Goal: Complete application form: Complete application form

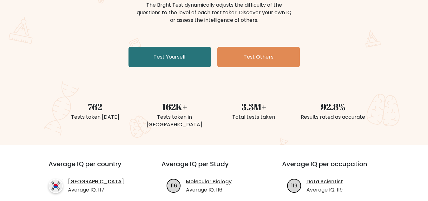
scroll to position [97, 0]
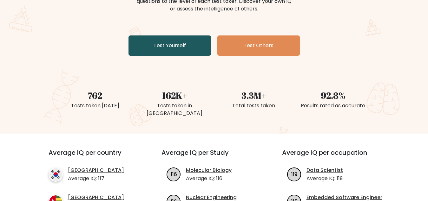
click at [180, 49] on link "Test Yourself" at bounding box center [169, 46] width 82 height 20
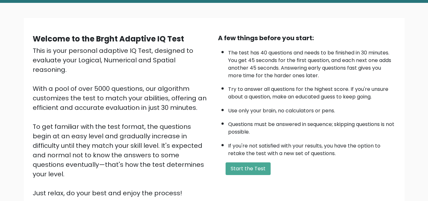
scroll to position [65, 0]
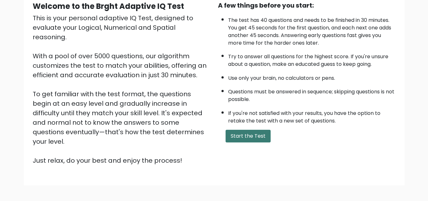
click at [250, 143] on button "Start the Test" at bounding box center [247, 136] width 45 height 13
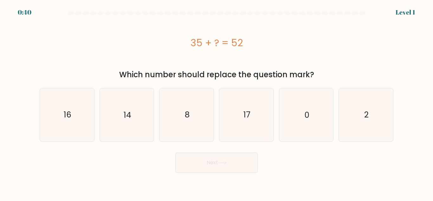
click at [333, 39] on div "35 + ? = 52" at bounding box center [217, 43] width 354 height 14
click at [257, 121] on icon "17" at bounding box center [246, 114] width 53 height 53
click at [217, 102] on input "d. 17" at bounding box center [217, 102] width 0 height 2
radio input "true"
click at [231, 166] on button "Next" at bounding box center [216, 163] width 82 height 20
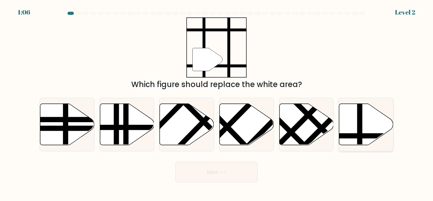
click at [352, 125] on icon at bounding box center [366, 125] width 54 height 42
click at [217, 102] on input "f." at bounding box center [217, 102] width 0 height 2
radio input "true"
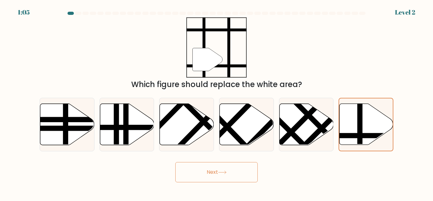
click at [243, 177] on button "Next" at bounding box center [216, 172] width 82 height 20
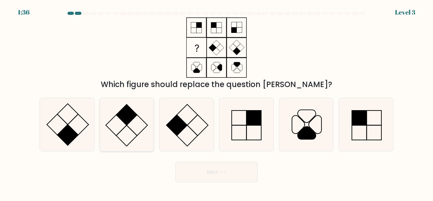
click at [135, 140] on icon at bounding box center [126, 124] width 53 height 53
click at [217, 102] on input "b." at bounding box center [217, 102] width 0 height 2
radio input "true"
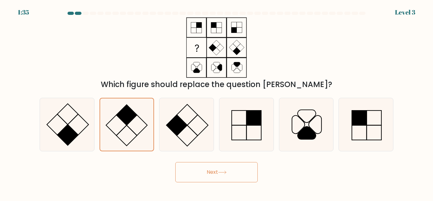
click at [210, 169] on button "Next" at bounding box center [216, 172] width 82 height 20
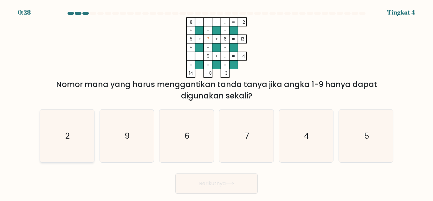
click at [62, 137] on icon "2" at bounding box center [67, 136] width 53 height 53
click at [217, 102] on input "a. 2" at bounding box center [217, 102] width 0 height 2
radio input "true"
click at [204, 182] on button "Berikutnya" at bounding box center [216, 184] width 82 height 20
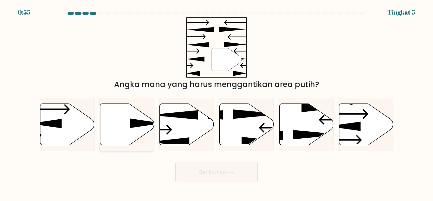
click at [129, 130] on icon at bounding box center [127, 125] width 54 height 42
click at [217, 102] on input "b." at bounding box center [217, 102] width 0 height 2
radio input "true"
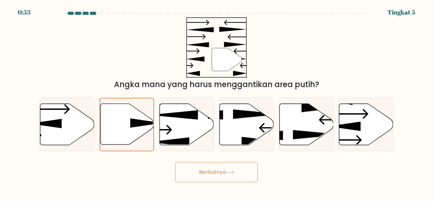
click at [213, 175] on button "Berikutnya" at bounding box center [216, 172] width 82 height 20
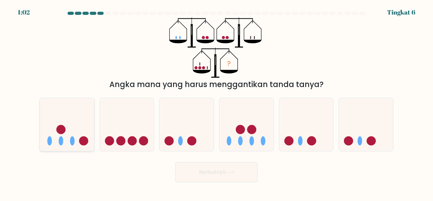
click at [79, 140] on icon at bounding box center [67, 124] width 54 height 45
click at [217, 102] on input "a." at bounding box center [217, 102] width 0 height 2
radio input "true"
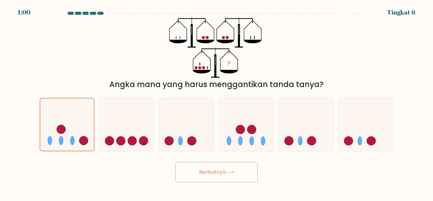
click at [242, 173] on button "Berikutnya" at bounding box center [216, 172] width 82 height 20
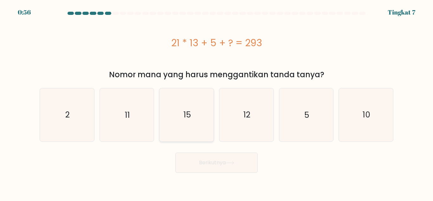
click at [197, 121] on icon "15" at bounding box center [186, 114] width 53 height 53
click at [217, 102] on input "c. 15" at bounding box center [217, 102] width 0 height 2
radio input "true"
click at [234, 163] on icon at bounding box center [230, 162] width 9 height 3
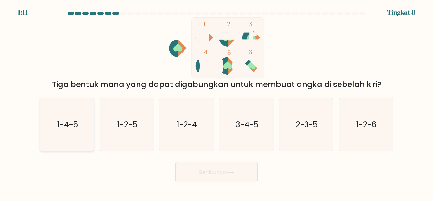
click at [80, 133] on icon "1-4-5" at bounding box center [67, 124] width 53 height 53
click at [217, 102] on input "a. 1-4-5" at bounding box center [217, 102] width 0 height 2
radio input "true"
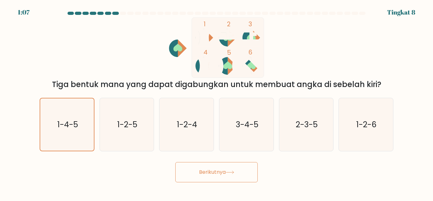
click at [206, 173] on button "Berikutnya" at bounding box center [216, 172] width 82 height 20
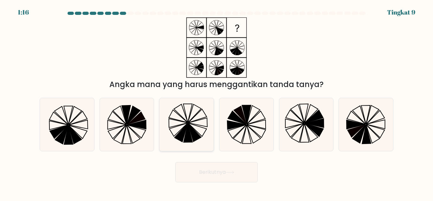
click at [182, 120] on icon at bounding box center [186, 124] width 53 height 53
click at [217, 102] on input "c." at bounding box center [217, 102] width 0 height 2
radio input "true"
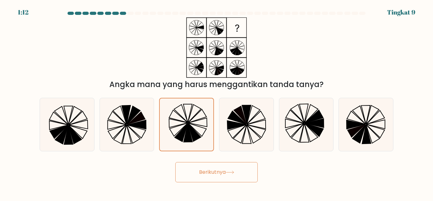
click at [234, 172] on icon at bounding box center [230, 172] width 8 height 3
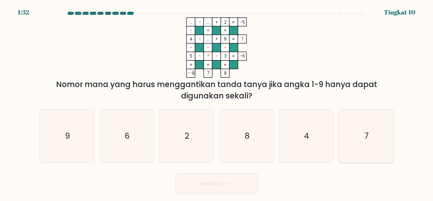
click at [367, 138] on text "7" at bounding box center [366, 136] width 4 height 11
click at [217, 102] on input "f. 7" at bounding box center [217, 102] width 0 height 2
radio input "true"
click at [244, 182] on button "Berikutnya" at bounding box center [216, 184] width 82 height 20
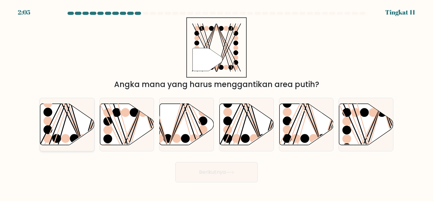
click at [64, 120] on icon at bounding box center [67, 125] width 54 height 42
click at [217, 102] on input "a." at bounding box center [217, 102] width 0 height 2
radio input "true"
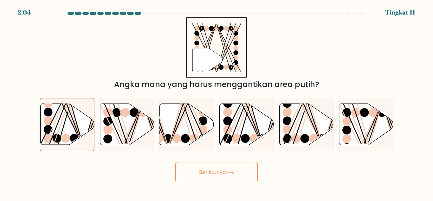
click at [202, 165] on button "Berikutnya" at bounding box center [216, 172] width 82 height 20
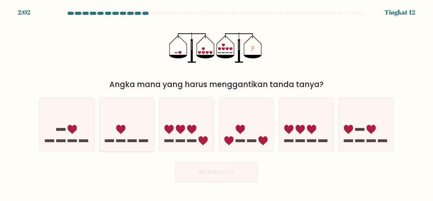
click at [106, 128] on icon at bounding box center [127, 124] width 54 height 45
click at [217, 102] on input "b." at bounding box center [217, 102] width 0 height 2
radio input "true"
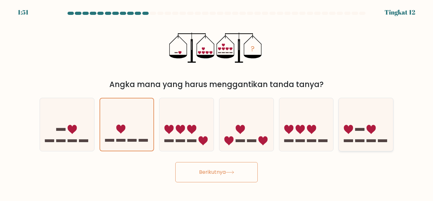
click at [361, 130] on rect at bounding box center [359, 129] width 9 height 3
click at [217, 102] on input "f." at bounding box center [217, 102] width 0 height 2
radio input "true"
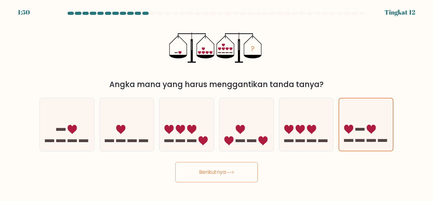
click at [245, 170] on button "Berikutnya" at bounding box center [216, 172] width 82 height 20
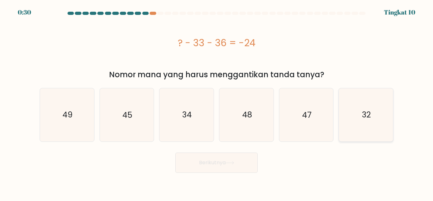
click at [372, 110] on icon "32" at bounding box center [366, 114] width 53 height 53
click at [217, 102] on input "f. 32" at bounding box center [217, 102] width 0 height 2
radio input "true"
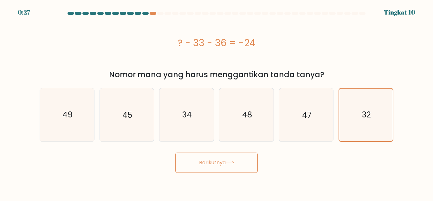
click at [241, 166] on button "Berikutnya" at bounding box center [216, 163] width 82 height 20
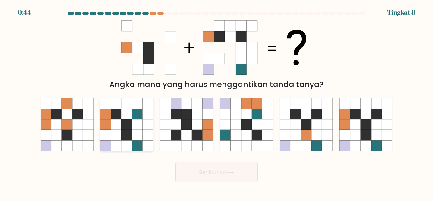
click at [123, 127] on icon at bounding box center [126, 125] width 10 height 10
click at [217, 102] on input "b." at bounding box center [217, 102] width 0 height 2
radio input "true"
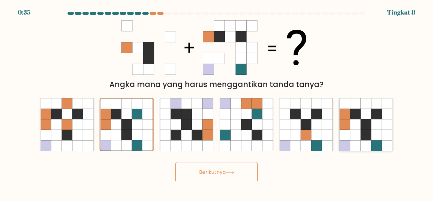
click at [367, 130] on icon at bounding box center [366, 125] width 10 height 10
click at [217, 102] on input "f." at bounding box center [217, 102] width 0 height 2
radio input "true"
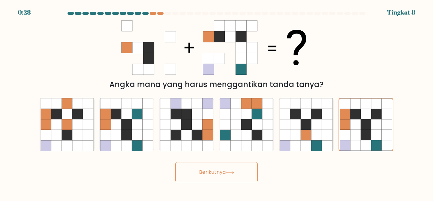
click at [234, 172] on icon at bounding box center [230, 172] width 8 height 3
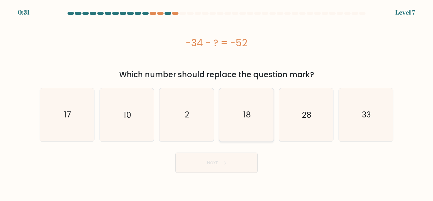
click at [258, 137] on icon "18" at bounding box center [246, 114] width 53 height 53
click at [217, 102] on input "d. 18" at bounding box center [217, 102] width 0 height 2
radio input "true"
click at [236, 165] on button "Next" at bounding box center [216, 163] width 82 height 20
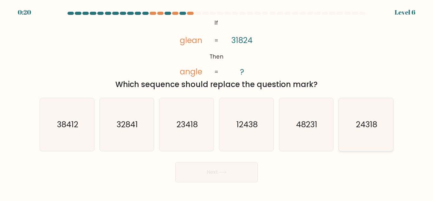
click at [347, 120] on icon "24318" at bounding box center [366, 124] width 53 height 53
click at [217, 102] on input "f. 24318" at bounding box center [217, 102] width 0 height 2
radio input "true"
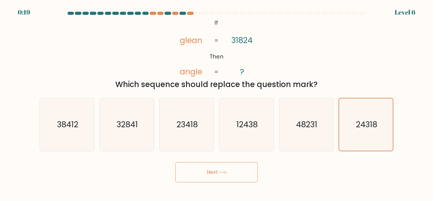
click at [236, 174] on button "Next" at bounding box center [216, 172] width 82 height 20
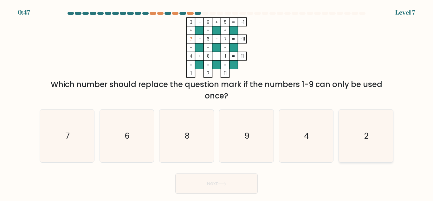
click at [373, 131] on icon "2" at bounding box center [366, 136] width 53 height 53
click at [217, 102] on input "f. 2" at bounding box center [217, 102] width 0 height 2
radio input "true"
click at [245, 181] on button "Next" at bounding box center [216, 184] width 82 height 20
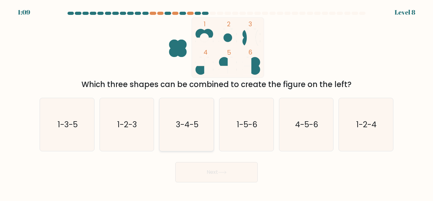
click at [190, 128] on icon "3-4-5" at bounding box center [186, 124] width 53 height 53
click at [217, 102] on input "c. 3-4-5" at bounding box center [217, 102] width 0 height 2
radio input "true"
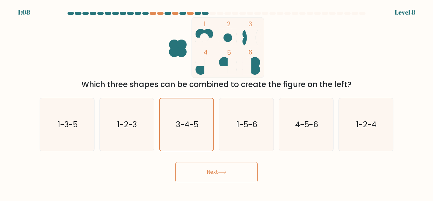
click at [225, 172] on icon at bounding box center [222, 172] width 9 height 3
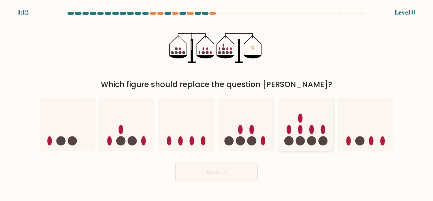
click at [312, 127] on ellipse at bounding box center [311, 129] width 5 height 9
click at [217, 102] on input "e." at bounding box center [217, 102] width 0 height 2
radio input "true"
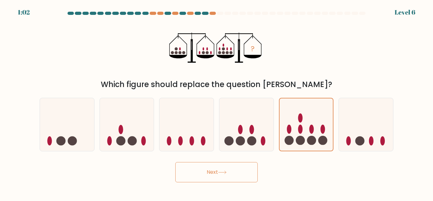
click at [237, 174] on button "Next" at bounding box center [216, 172] width 82 height 20
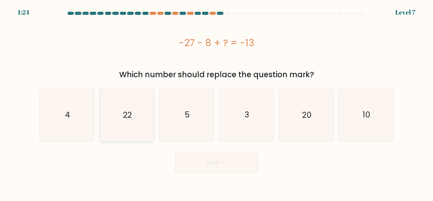
click at [136, 117] on icon "22" at bounding box center [126, 114] width 53 height 53
click at [217, 102] on input "b. 22" at bounding box center [217, 102] width 0 height 2
radio input "true"
click at [188, 158] on button "Next" at bounding box center [216, 163] width 82 height 20
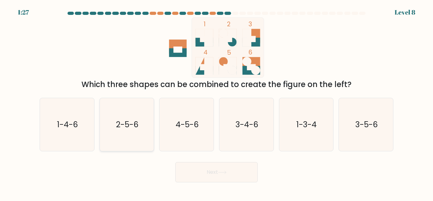
click at [137, 133] on icon "2-5-6" at bounding box center [126, 124] width 53 height 53
click at [217, 102] on input "b. 2-5-6" at bounding box center [217, 102] width 0 height 2
radio input "true"
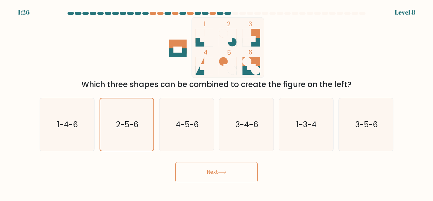
click at [220, 173] on icon at bounding box center [222, 172] width 9 height 3
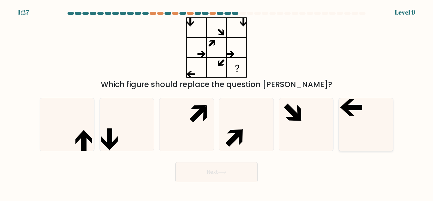
click at [377, 117] on icon at bounding box center [366, 124] width 53 height 53
click at [217, 102] on input "f." at bounding box center [217, 102] width 0 height 2
radio input "true"
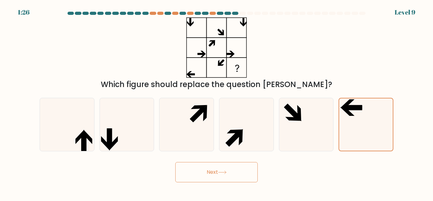
click at [249, 173] on button "Next" at bounding box center [216, 172] width 82 height 20
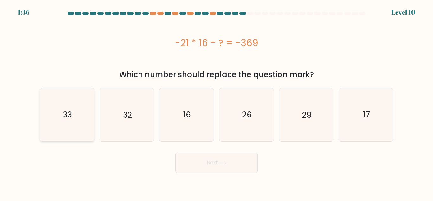
click at [89, 114] on icon "33" at bounding box center [67, 114] width 53 height 53
click at [217, 102] on input "a. 33" at bounding box center [217, 102] width 0 height 2
radio input "true"
click at [198, 158] on button "Next" at bounding box center [216, 163] width 82 height 20
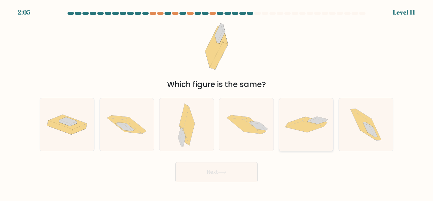
click at [310, 132] on icon at bounding box center [306, 125] width 54 height 16
click at [217, 102] on input "e." at bounding box center [217, 102] width 0 height 2
radio input "true"
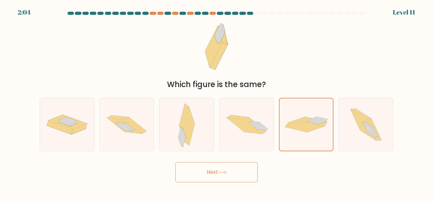
click at [241, 173] on button "Next" at bounding box center [216, 172] width 82 height 20
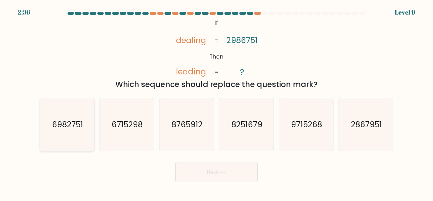
drag, startPoint x: 80, startPoint y: 124, endPoint x: 88, endPoint y: 133, distance: 12.6
click at [80, 124] on text "6982751" at bounding box center [67, 124] width 31 height 11
click at [217, 102] on input "a. 6982751" at bounding box center [217, 102] width 0 height 2
radio input "true"
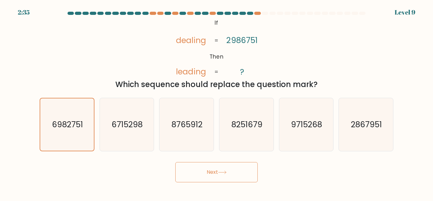
click at [209, 173] on button "Next" at bounding box center [216, 172] width 82 height 20
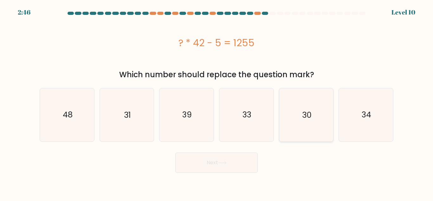
click at [296, 106] on icon "30" at bounding box center [306, 114] width 53 height 53
click at [217, 102] on input "e. 30" at bounding box center [217, 102] width 0 height 2
radio input "true"
click at [235, 170] on button "Next" at bounding box center [216, 163] width 82 height 20
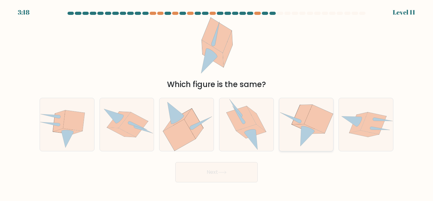
click at [295, 123] on icon at bounding box center [302, 115] width 21 height 20
click at [217, 102] on input "e." at bounding box center [217, 102] width 0 height 2
radio input "true"
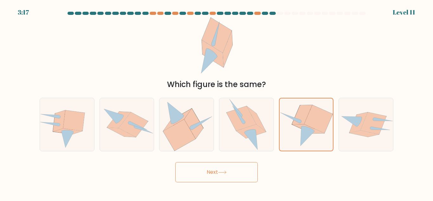
click at [246, 167] on button "Next" at bounding box center [216, 172] width 82 height 20
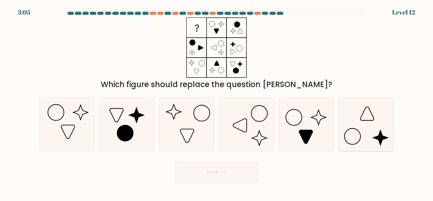
click at [351, 124] on icon at bounding box center [366, 124] width 53 height 53
click at [217, 102] on input "f." at bounding box center [217, 102] width 0 height 2
radio input "true"
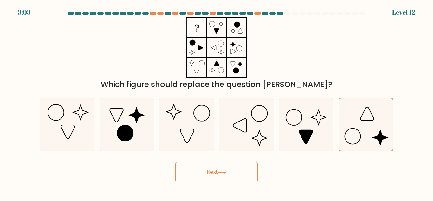
click at [235, 173] on button "Next" at bounding box center [216, 172] width 82 height 20
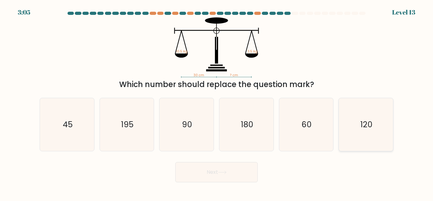
click at [367, 119] on text "120" at bounding box center [366, 124] width 12 height 11
click at [217, 102] on input "f. 120" at bounding box center [217, 102] width 0 height 2
radio input "true"
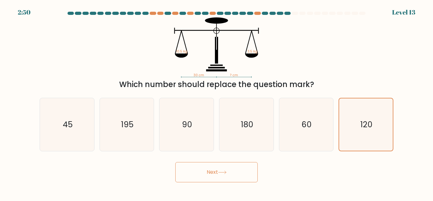
click at [236, 176] on button "Next" at bounding box center [216, 172] width 82 height 20
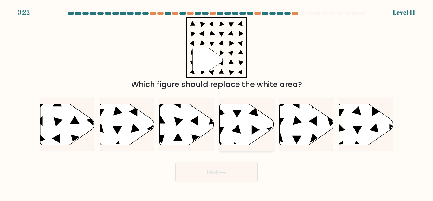
click at [249, 110] on icon at bounding box center [247, 125] width 54 height 42
click at [217, 102] on input "d." at bounding box center [217, 102] width 0 height 2
radio input "true"
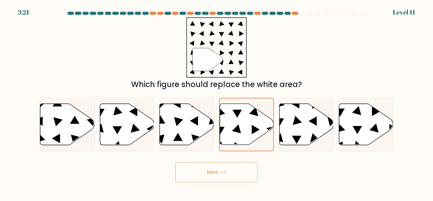
click at [201, 176] on button "Next" at bounding box center [216, 172] width 82 height 20
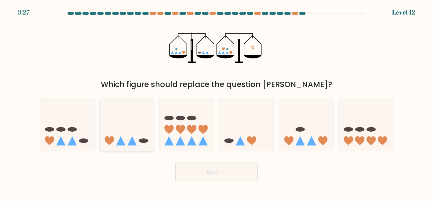
click at [109, 130] on icon at bounding box center [127, 124] width 54 height 45
click at [217, 102] on input "b." at bounding box center [217, 102] width 0 height 2
radio input "true"
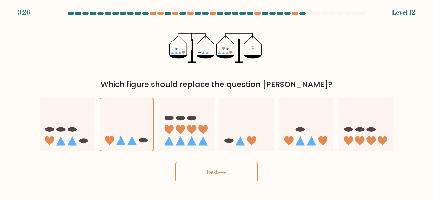
click at [191, 170] on button "Next" at bounding box center [216, 172] width 82 height 20
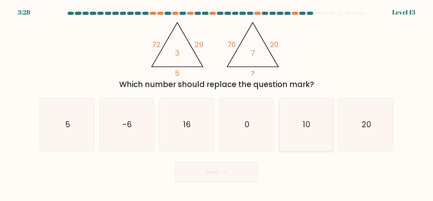
click at [307, 120] on text "10" at bounding box center [307, 124] width 8 height 11
click at [217, 102] on input "e. 10" at bounding box center [217, 102] width 0 height 2
radio input "true"
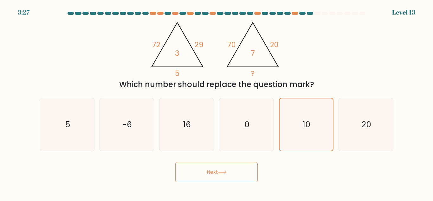
click at [251, 172] on button "Next" at bounding box center [216, 172] width 82 height 20
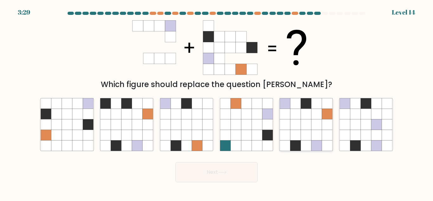
click at [306, 125] on icon at bounding box center [306, 125] width 10 height 10
click at [217, 102] on input "e." at bounding box center [217, 102] width 0 height 2
radio input "true"
click at [225, 170] on button "Next" at bounding box center [216, 172] width 82 height 20
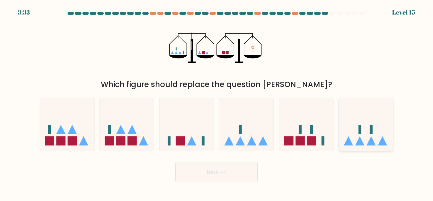
click at [351, 128] on icon at bounding box center [366, 124] width 54 height 45
click at [217, 102] on input "f." at bounding box center [217, 102] width 0 height 2
radio input "true"
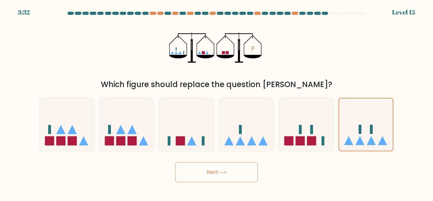
click at [235, 176] on button "Next" at bounding box center [216, 172] width 82 height 20
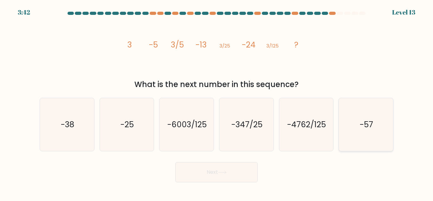
click at [348, 122] on icon "-57" at bounding box center [366, 124] width 53 height 53
click at [217, 102] on input "f. -57" at bounding box center [217, 102] width 0 height 2
radio input "true"
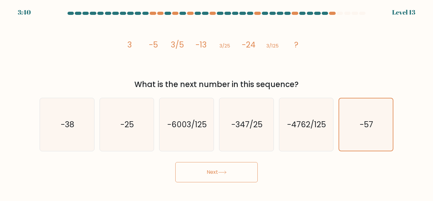
click at [240, 172] on button "Next" at bounding box center [216, 172] width 82 height 20
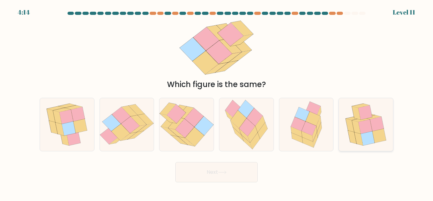
click at [368, 138] on icon at bounding box center [368, 138] width 14 height 14
click at [217, 102] on input "f." at bounding box center [217, 102] width 0 height 2
radio input "true"
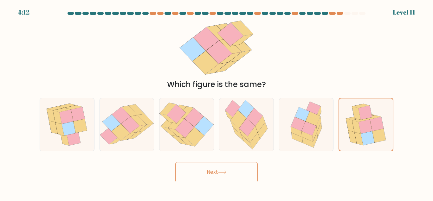
click at [242, 174] on button "Next" at bounding box center [216, 172] width 82 height 20
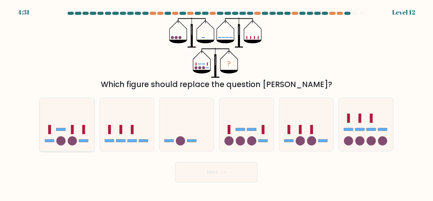
click at [79, 121] on icon at bounding box center [67, 124] width 54 height 45
click at [217, 102] on input "a." at bounding box center [217, 102] width 0 height 2
radio input "true"
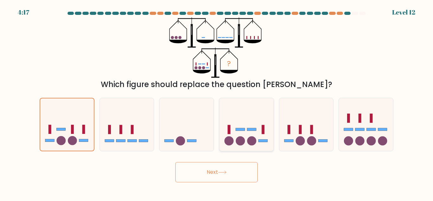
click at [243, 135] on icon at bounding box center [246, 124] width 54 height 45
click at [217, 102] on input "d." at bounding box center [217, 102] width 0 height 2
radio input "true"
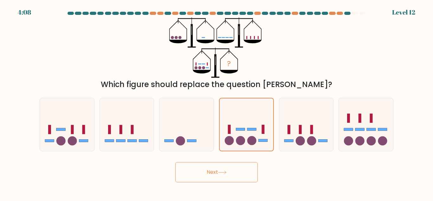
click at [240, 170] on button "Next" at bounding box center [216, 172] width 82 height 20
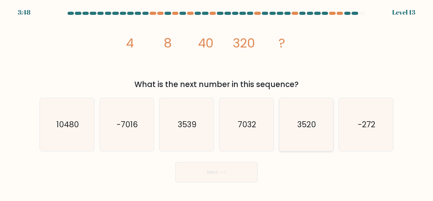
click at [310, 127] on text "3520" at bounding box center [306, 124] width 19 height 11
click at [217, 102] on input "e. 3520" at bounding box center [217, 102] width 0 height 2
radio input "true"
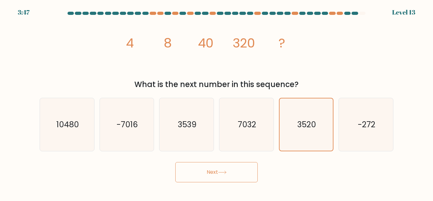
click at [214, 171] on button "Next" at bounding box center [216, 172] width 82 height 20
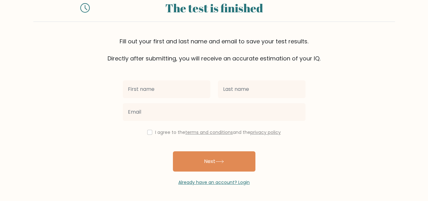
scroll to position [22, 0]
type input "[PERSON_NAME]"
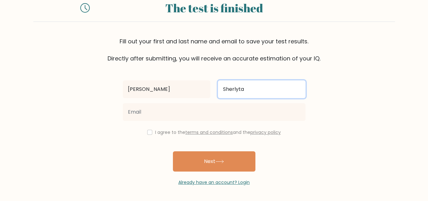
type input "Sherlyta"
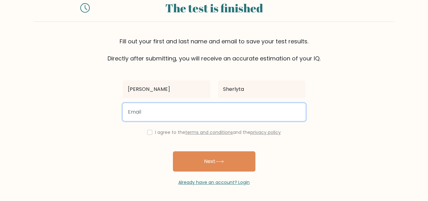
click at [273, 109] on input "email" at bounding box center [214, 112] width 183 height 18
type input "[EMAIL_ADDRESS][DOMAIN_NAME]"
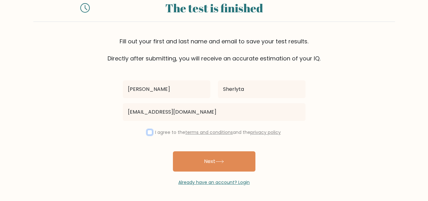
click at [150, 134] on input "checkbox" at bounding box center [149, 132] width 5 height 5
checkbox input "true"
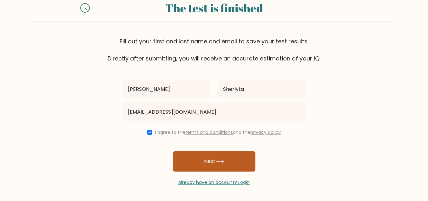
click at [213, 159] on button "Next" at bounding box center [214, 162] width 82 height 20
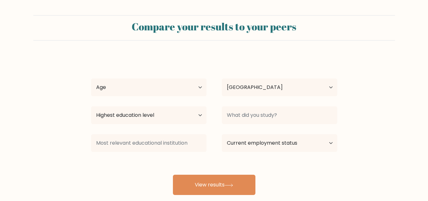
select select "ID"
select select "25_34"
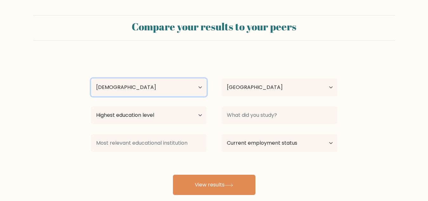
click option "[DEMOGRAPHIC_DATA]" at bounding box center [0, 0] width 0 height 0
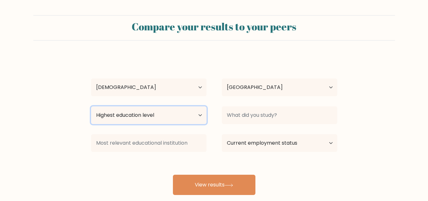
click at [91, 107] on select "Highest education level No schooling Primary Lower Secondary Upper Secondary Oc…" at bounding box center [148, 116] width 115 height 18
select select "bachelors_degree"
click option "Bachelor's degree" at bounding box center [0, 0] width 0 height 0
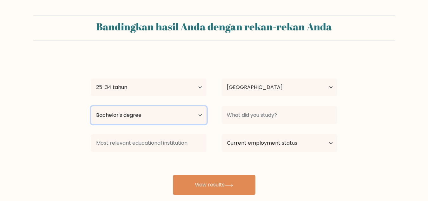
click at [91, 107] on select "Highest education level No schooling Primary Lower Secondary Upper Secondary Oc…" at bounding box center [148, 116] width 115 height 18
click option "[PERSON_NAME]" at bounding box center [0, 0] width 0 height 0
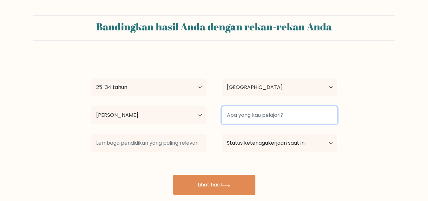
click at [235, 116] on input at bounding box center [279, 116] width 115 height 18
type input "Akuntansi"
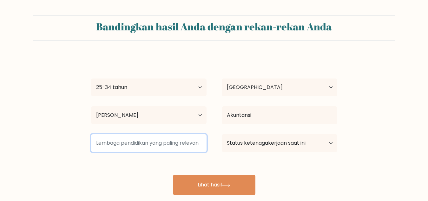
click at [191, 145] on input at bounding box center [148, 143] width 115 height 18
type input "STIE AUB Surakarta"
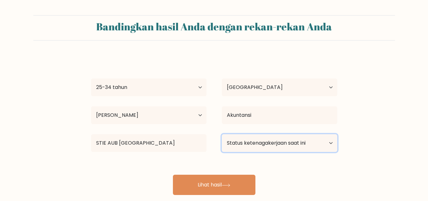
click at [222, 134] on select "Status ketenagakerjaan saat ini Dipekerjakan Mahasiswa Pensiun Lainnya / lebih …" at bounding box center [279, 143] width 115 height 18
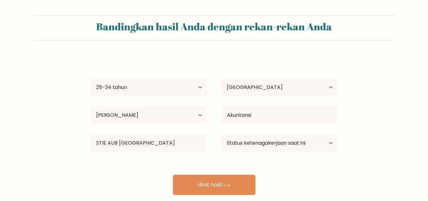
drag, startPoint x: 270, startPoint y: 145, endPoint x: 356, endPoint y: 134, distance: 86.3
click at [356, 134] on form "Bandingkan hasil Anda dengan rekan-rekan Anda Valeria Sherlyta Usia Di bawah 18…" at bounding box center [214, 105] width 428 height 180
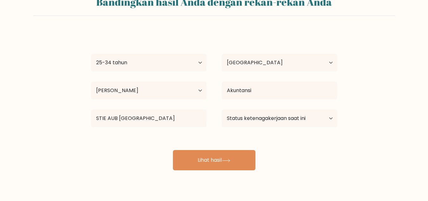
scroll to position [39, 0]
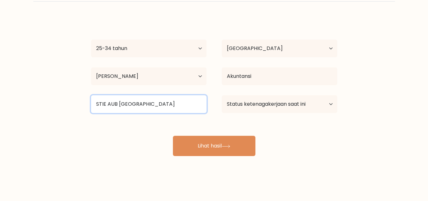
drag, startPoint x: 200, startPoint y: 107, endPoint x: 79, endPoint y: 97, distance: 120.9
click at [91, 97] on input "STIE AUB Surakarta" at bounding box center [148, 104] width 115 height 18
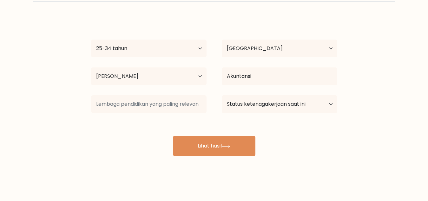
click at [384, 72] on form "Bandingkan hasil Anda dengan rekan-rekan Anda Valeria Sherlyta Usia Di bawah 18…" at bounding box center [214, 66] width 428 height 180
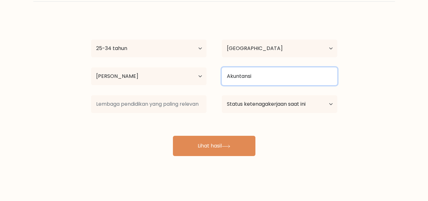
drag, startPoint x: 295, startPoint y: 77, endPoint x: 217, endPoint y: 82, distance: 78.2
click at [222, 82] on input "Akuntansi" at bounding box center [279, 77] width 115 height 18
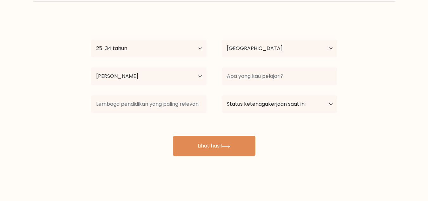
click at [372, 81] on form "Bandingkan hasil Anda dengan rekan-rekan Anda Valeria Sherlyta Usia Di bawah 18…" at bounding box center [214, 66] width 428 height 180
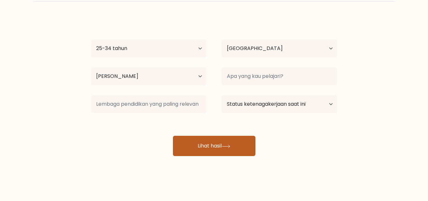
click at [200, 151] on button "Lihat hasil" at bounding box center [214, 146] width 82 height 20
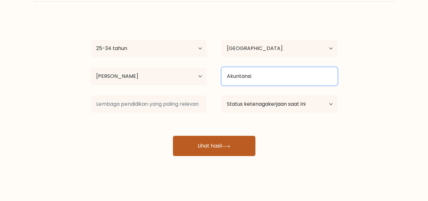
type input "Akuntansi"
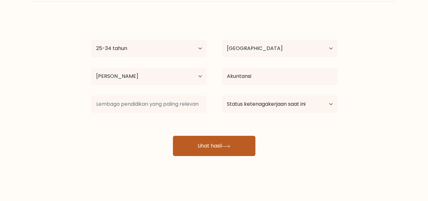
click at [235, 148] on button "Lihat hasil" at bounding box center [214, 146] width 82 height 20
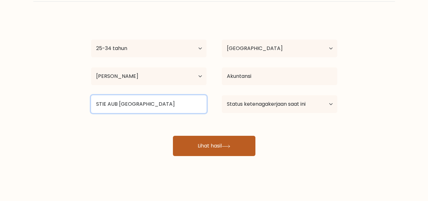
type input "STIE AUB Surakarta"
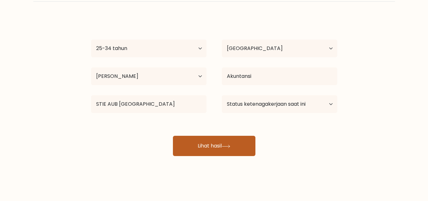
click at [240, 147] on button "Lihat hasil" at bounding box center [214, 146] width 82 height 20
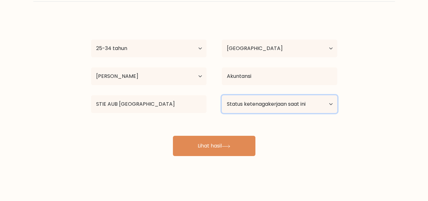
click at [222, 95] on select "Status ketenagakerjaan saat ini Dipekerjakan Mahasiswa Pensiun Lainnya / lebih …" at bounding box center [279, 104] width 115 height 18
select select "other"
click option "Lainnya / lebih memilih untuk tidak menjawab" at bounding box center [0, 0] width 0 height 0
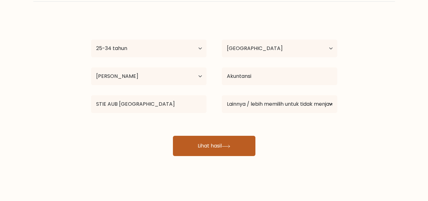
click at [230, 148] on icon at bounding box center [226, 146] width 8 height 3
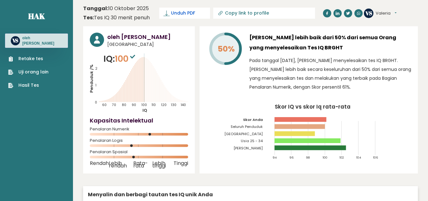
click at [182, 15] on span "Unduh PDF" at bounding box center [183, 13] width 24 height 7
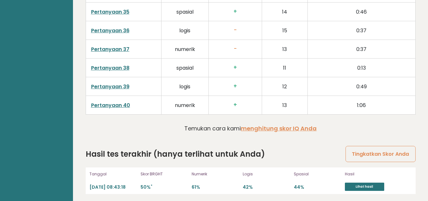
scroll to position [1682, 0]
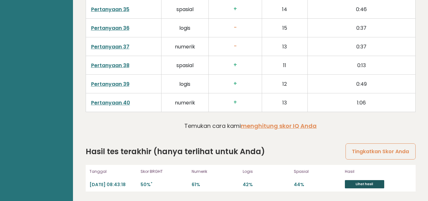
click at [369, 183] on link "Lihat hasil" at bounding box center [364, 184] width 39 height 8
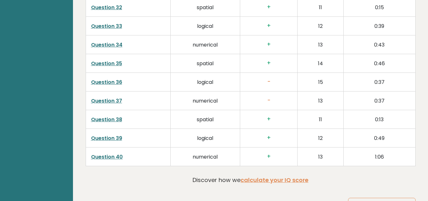
scroll to position [1626, 0]
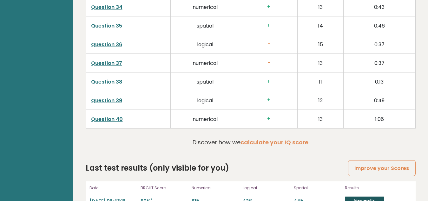
click at [367, 197] on link "View results" at bounding box center [364, 201] width 39 height 8
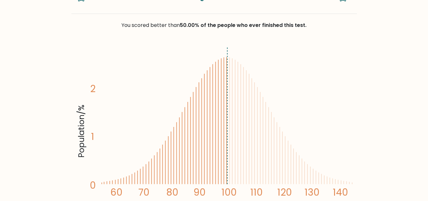
scroll to position [81, 0]
